Goal: Task Accomplishment & Management: Use online tool/utility

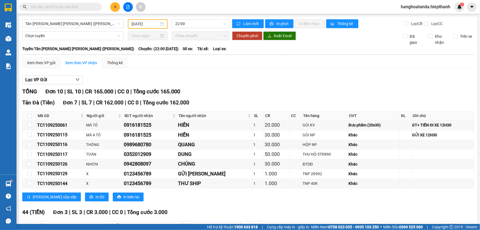
click at [93, 7] on input "text" at bounding box center [62, 7] width 65 height 6
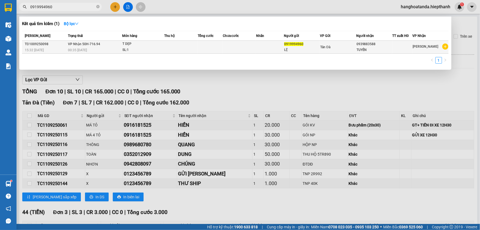
type input "0919994960"
click at [228, 50] on td at bounding box center [239, 47] width 33 height 13
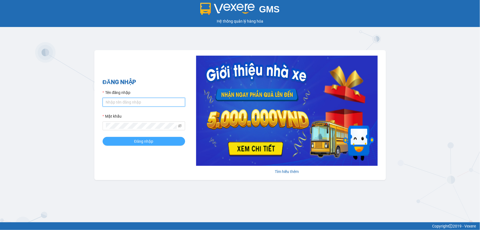
type input "hanghoatanda.hiepthanh"
click at [140, 141] on span "Đăng nhập" at bounding box center [143, 141] width 19 height 6
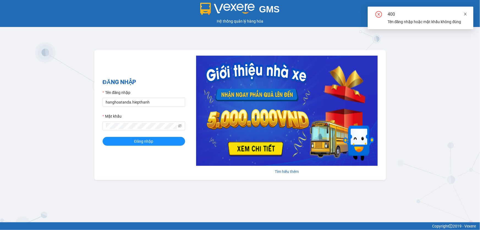
click at [465, 15] on icon "close" at bounding box center [466, 14] width 3 height 3
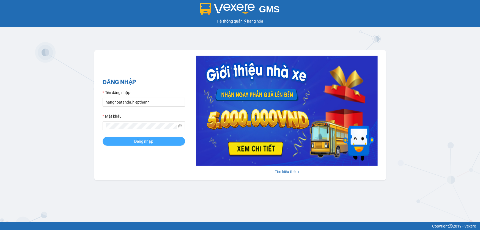
click at [138, 142] on span "Đăng nhập" at bounding box center [143, 141] width 19 height 6
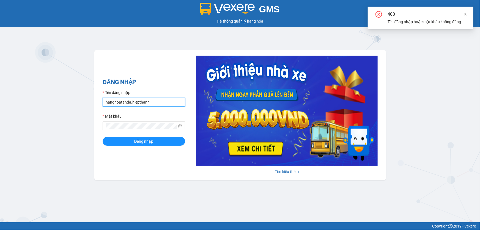
click at [154, 103] on input "hanghoatanda.hiepthanh" at bounding box center [144, 102] width 83 height 9
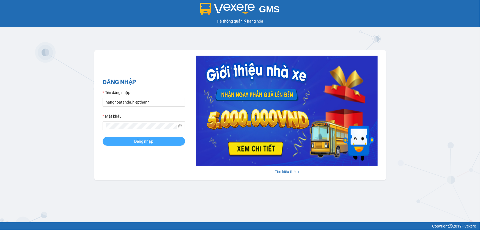
click at [144, 139] on span "Đăng nhập" at bounding box center [143, 141] width 19 height 6
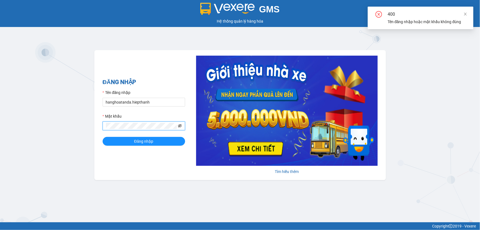
click at [179, 124] on icon "eye-invisible" at bounding box center [180, 126] width 4 height 4
click at [145, 139] on span "Đăng nhập" at bounding box center [143, 141] width 19 height 6
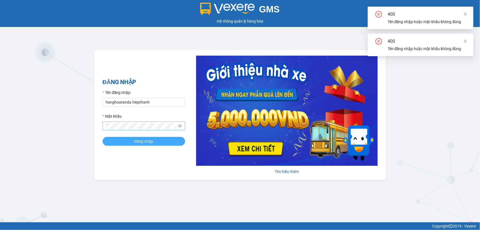
click at [144, 139] on span "Đăng nhập" at bounding box center [143, 141] width 19 height 6
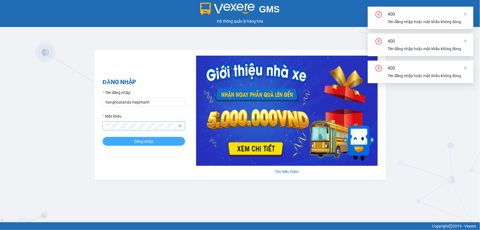
click at [144, 140] on span "Đăng nhập" at bounding box center [143, 141] width 19 height 6
click at [465, 67] on icon "close" at bounding box center [466, 68] width 4 height 4
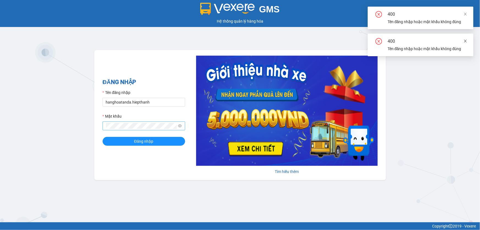
click at [467, 41] on icon "close" at bounding box center [466, 41] width 4 height 4
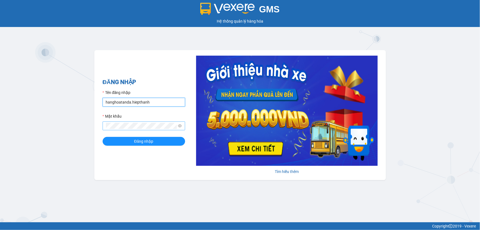
click at [152, 102] on input "hanghoatanda.hiepthanh" at bounding box center [144, 102] width 83 height 9
click at [428, 60] on div "GMS Hệ thống quản lý hàng hóa ĐĂNG NHẬP Tên đăng nhập hanghoatanda.hiepthanh Mậ…" at bounding box center [240, 111] width 480 height 222
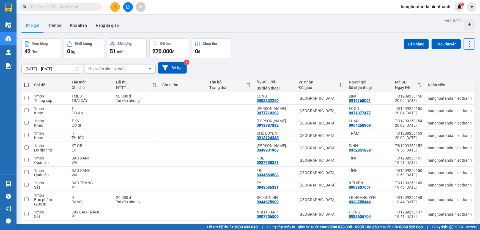
click at [54, 6] on input "text" at bounding box center [62, 7] width 65 height 6
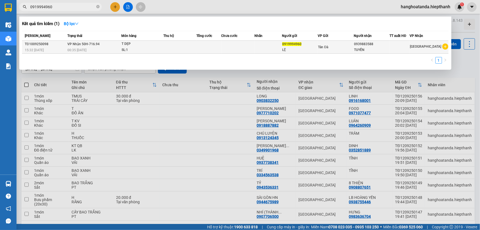
type input "0919994960"
click at [186, 50] on td at bounding box center [180, 47] width 33 height 13
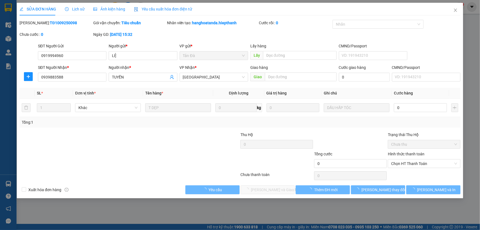
type input "0919994960"
type input "0939883588"
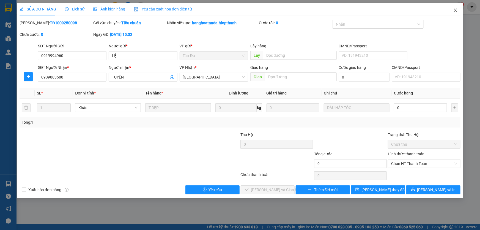
click at [454, 10] on icon "close" at bounding box center [456, 10] width 4 height 4
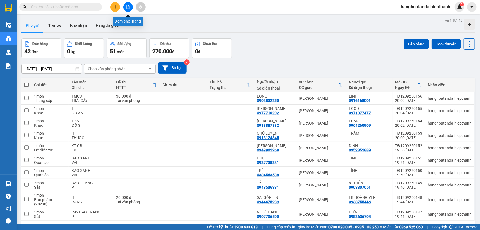
click at [128, 6] on icon "file-add" at bounding box center [128, 7] width 4 height 4
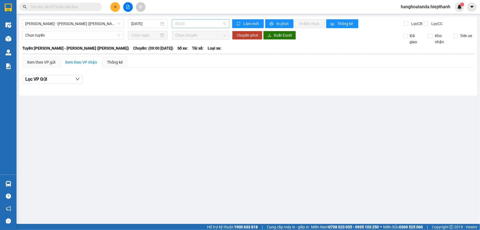
click at [189, 22] on span "09:00" at bounding box center [200, 24] width 51 height 8
click at [195, 58] on div "21:00" at bounding box center [197, 61] width 43 height 6
